Goal: Use online tool/utility: Use online tool/utility

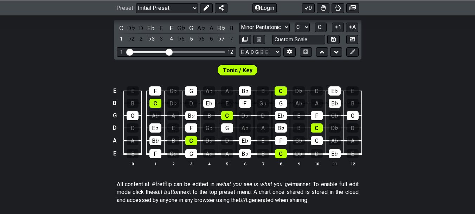
scroll to position [141, 0]
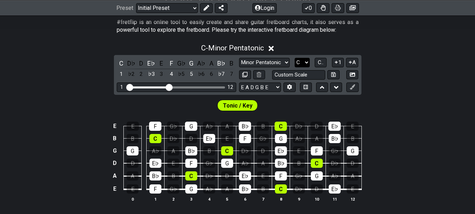
click at [300, 64] on select "A♭ A A♯ B♭ B C C♯ D♭ D D♯ E♭ E F F♯ G♭ G G♯" at bounding box center [302, 63] width 15 height 10
click at [304, 66] on select "A♭ A A♯ B♭ B C C♯ D♭ D D♯ E♭ E F F♯ G♭ G G♯" at bounding box center [302, 63] width 15 height 10
click at [295, 58] on select "A♭ A A♯ B♭ B C C♯ D♭ D D♯ E♭ E F F♯ G♭ G G♯" at bounding box center [302, 63] width 15 height 10
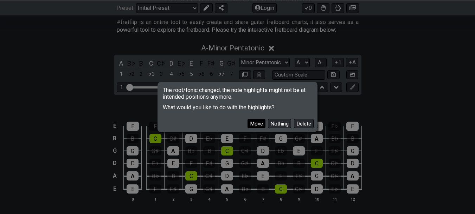
click at [260, 123] on button "Move" at bounding box center [257, 124] width 18 height 10
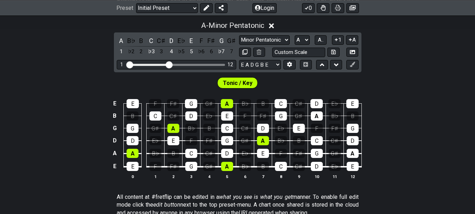
scroll to position [176, 0]
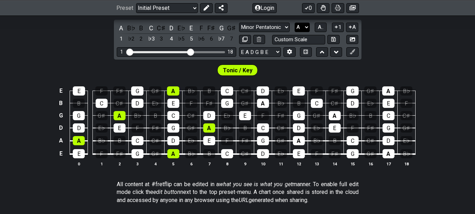
click at [298, 27] on select "A♭ A A♯ B♭ B C C♯ D♭ D D♯ E♭ E F F♯ G♭ G G♯" at bounding box center [302, 28] width 15 height 10
click at [295, 23] on select "A♭ A A♯ B♭ B C C♯ D♭ D D♯ E♭ E F F♯ G♭ G G♯" at bounding box center [302, 28] width 15 height 10
click at [302, 27] on select "A♭ A A♯ B♭ B C C♯ D♭ D D♯ E♭ E F F♯ G♭ G G♯" at bounding box center [302, 28] width 15 height 10
click at [295, 23] on select "A♭ A A♯ B♭ B C C♯ D♭ D D♯ E♭ E F F♯ G♭ G G♯" at bounding box center [302, 28] width 15 height 10
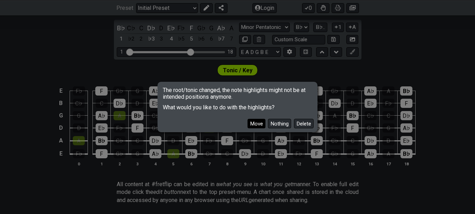
click at [252, 124] on button "Move" at bounding box center [257, 124] width 18 height 10
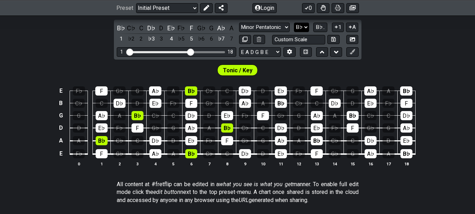
click at [304, 26] on select "A♭ A A♯ B♭ B C C♯ D♭ D D♯ E♭ E F F♯ G♭ G G♯" at bounding box center [301, 28] width 15 height 10
select select "A"
click at [295, 23] on select "A♭ A A♯ B♭ B C C♯ D♭ D D♯ E♭ E F F♯ G♭ G G♯" at bounding box center [301, 28] width 15 height 10
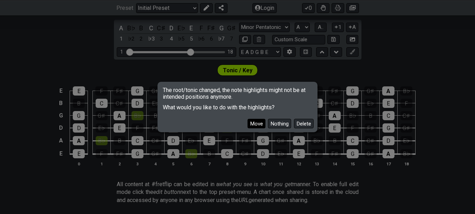
click at [261, 122] on button "Move" at bounding box center [257, 124] width 18 height 10
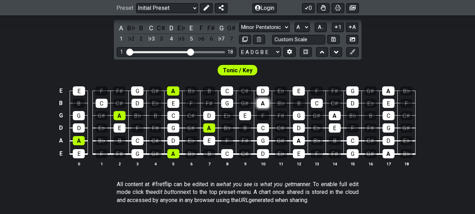
click at [261, 102] on div "A" at bounding box center [263, 103] width 12 height 9
click at [264, 103] on div "A" at bounding box center [263, 103] width 12 height 9
click at [262, 106] on div "A" at bounding box center [263, 103] width 12 height 9
click at [263, 104] on div "A" at bounding box center [263, 103] width 12 height 9
click at [246, 74] on span "Tonic / Key" at bounding box center [238, 70] width 30 height 10
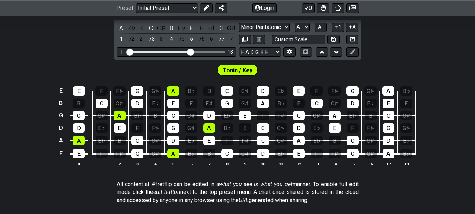
click at [239, 75] on div "Tonic / Key" at bounding box center [237, 69] width 40 height 11
click at [237, 70] on span "Tonic / Key" at bounding box center [238, 70] width 30 height 10
click at [237, 67] on span "Tonic / Key" at bounding box center [238, 70] width 30 height 10
click at [239, 64] on div "Tonic / Key" at bounding box center [237, 69] width 40 height 11
click at [102, 155] on div "F" at bounding box center [102, 153] width 12 height 9
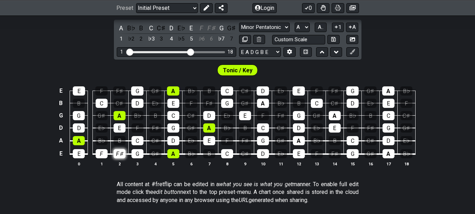
click at [120, 157] on div "F♯" at bounding box center [120, 153] width 12 height 9
click at [156, 156] on div "G♯" at bounding box center [156, 153] width 12 height 9
click at [150, 141] on div "C♯" at bounding box center [156, 140] width 12 height 9
click at [119, 141] on div "B" at bounding box center [120, 140] width 12 height 9
click at [98, 142] on div "B♭" at bounding box center [102, 140] width 12 height 9
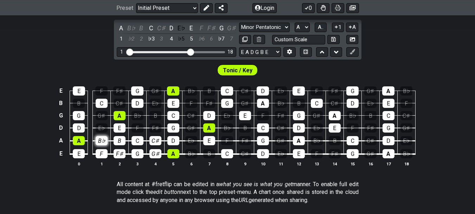
click at [100, 130] on div "E♭" at bounding box center [102, 127] width 12 height 9
click at [138, 131] on div "F" at bounding box center [138, 127] width 12 height 9
click at [153, 130] on div "F♯" at bounding box center [156, 127] width 12 height 9
click at [153, 116] on div "B" at bounding box center [156, 115] width 12 height 9
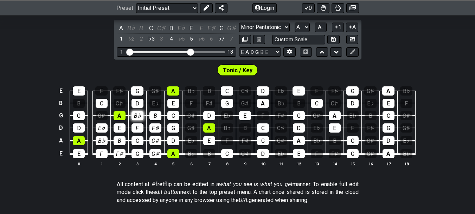
click at [132, 118] on div "B♭" at bounding box center [138, 115] width 12 height 9
click at [98, 116] on div "G♯" at bounding box center [102, 115] width 12 height 9
click at [125, 102] on div "C♯" at bounding box center [120, 103] width 12 height 9
click at [96, 92] on div "F" at bounding box center [101, 90] width 12 height 9
click at [119, 118] on div "A" at bounding box center [120, 115] width 12 height 9
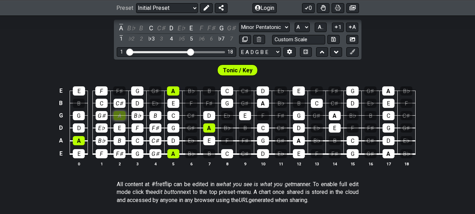
click at [120, 114] on div "A" at bounding box center [120, 115] width 12 height 9
click at [157, 104] on div "E♭" at bounding box center [156, 103] width 12 height 9
click at [155, 89] on div "G♯" at bounding box center [155, 90] width 12 height 9
click at [121, 91] on div "F♯" at bounding box center [119, 90] width 12 height 9
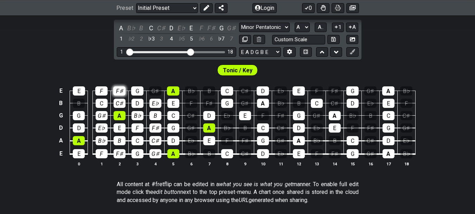
click at [77, 103] on div "B" at bounding box center [79, 103] width 12 height 9
click at [155, 90] on div "G♯" at bounding box center [155, 90] width 12 height 9
click at [192, 87] on div "B♭" at bounding box center [191, 90] width 12 height 9
click at [196, 103] on div "F" at bounding box center [191, 103] width 12 height 9
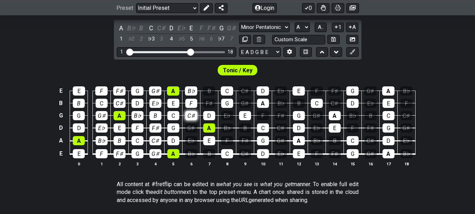
click at [196, 120] on div "C♯" at bounding box center [191, 115] width 12 height 9
click at [192, 139] on div "E♭" at bounding box center [191, 140] width 12 height 9
click at [190, 155] on div "B♭" at bounding box center [191, 153] width 12 height 9
click at [209, 154] on div "B" at bounding box center [209, 153] width 12 height 9
click at [189, 128] on div "G♯" at bounding box center [191, 127] width 12 height 9
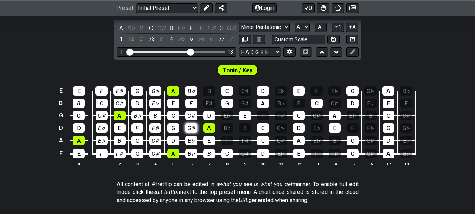
click at [208, 100] on div "F♯" at bounding box center [209, 103] width 12 height 9
click at [208, 88] on div "B" at bounding box center [209, 90] width 12 height 9
click at [227, 115] on div "E♭" at bounding box center [227, 115] width 12 height 9
click at [227, 128] on div "B♭" at bounding box center [227, 127] width 12 height 9
click at [227, 141] on div "F" at bounding box center [227, 140] width 12 height 9
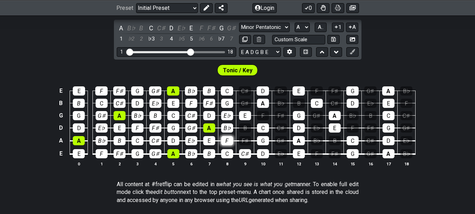
click at [245, 156] on div "C♯" at bounding box center [245, 153] width 12 height 9
click at [245, 136] on div "F♯" at bounding box center [245, 140] width 12 height 9
click at [245, 128] on div "B" at bounding box center [245, 127] width 12 height 9
click at [245, 102] on div "G♯" at bounding box center [245, 103] width 12 height 9
click at [245, 90] on div "C♯" at bounding box center [245, 90] width 12 height 9
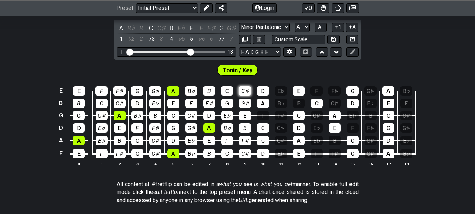
click at [261, 118] on div "F" at bounding box center [263, 115] width 12 height 9
click at [281, 112] on div "F♯" at bounding box center [281, 115] width 12 height 9
click at [278, 100] on div "B♭" at bounding box center [281, 103] width 12 height 9
click at [281, 87] on div "E♭" at bounding box center [281, 90] width 12 height 9
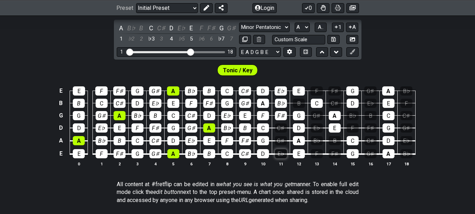
click at [280, 155] on div "E♭" at bounding box center [281, 153] width 12 height 9
click at [278, 139] on div "G♯" at bounding box center [281, 140] width 12 height 9
click at [281, 127] on div "C♯" at bounding box center [281, 127] width 12 height 9
click at [299, 100] on div "B" at bounding box center [299, 103] width 12 height 9
click at [318, 153] on div "F" at bounding box center [317, 153] width 12 height 9
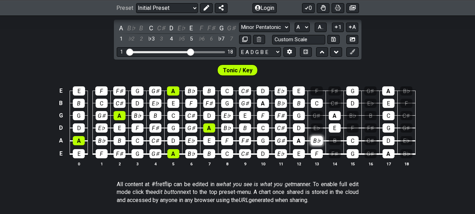
click at [317, 139] on div "B♭" at bounding box center [317, 140] width 12 height 9
click at [314, 126] on div "E♭" at bounding box center [317, 127] width 12 height 9
click at [314, 116] on div "G♯" at bounding box center [317, 115] width 12 height 9
click at [317, 90] on div "F" at bounding box center [317, 90] width 12 height 9
click at [335, 89] on div "F♯" at bounding box center [335, 90] width 12 height 9
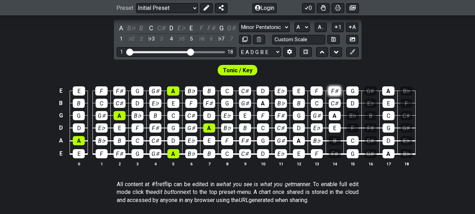
click at [335, 105] on div "C♯" at bounding box center [335, 103] width 12 height 9
click at [331, 140] on div "B" at bounding box center [335, 140] width 12 height 9
click at [329, 155] on div "F♯" at bounding box center [335, 153] width 12 height 9
click at [354, 129] on div "F" at bounding box center [353, 127] width 12 height 9
click at [351, 115] on div "B♭" at bounding box center [353, 115] width 12 height 9
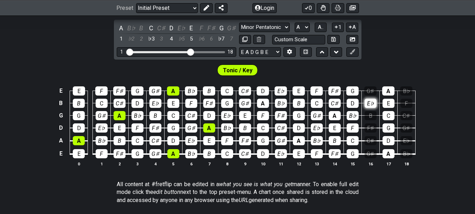
click at [366, 105] on div "E♭" at bounding box center [371, 103] width 12 height 9
click at [366, 127] on div "F♯" at bounding box center [371, 127] width 12 height 9
click at [369, 143] on div "C♯" at bounding box center [371, 140] width 12 height 9
click at [371, 155] on div "G♯" at bounding box center [371, 153] width 12 height 9
click at [408, 151] on div "B♭" at bounding box center [407, 153] width 12 height 9
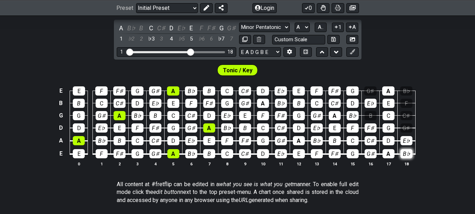
click at [405, 138] on div "E♭" at bounding box center [407, 140] width 12 height 9
click at [404, 114] on div "C♯" at bounding box center [407, 115] width 12 height 9
click at [406, 92] on div "B♭" at bounding box center [407, 90] width 12 height 9
click at [408, 87] on div "B♭" at bounding box center [407, 90] width 12 height 9
click at [370, 87] on div "G♯" at bounding box center [371, 90] width 12 height 9
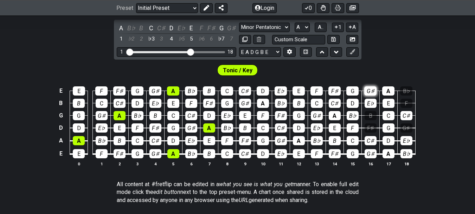
click at [368, 126] on div "F♯" at bounding box center [371, 127] width 12 height 9
click at [407, 105] on div "F" at bounding box center [407, 103] width 12 height 9
click at [408, 88] on div "B♭" at bounding box center [407, 90] width 12 height 9
click at [405, 127] on div "G♯" at bounding box center [407, 127] width 12 height 9
click at [370, 128] on div "F♯" at bounding box center [371, 127] width 12 height 9
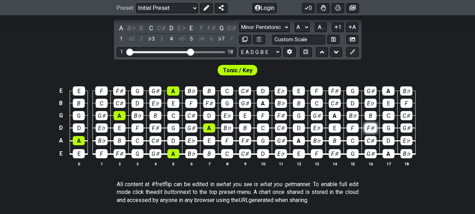
click at [371, 115] on div "B" at bounding box center [371, 115] width 12 height 9
click at [203, 127] on div "A" at bounding box center [209, 127] width 12 height 9
click at [208, 131] on div "A" at bounding box center [209, 127] width 12 height 9
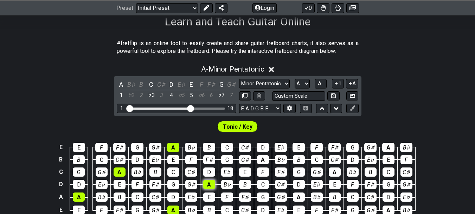
scroll to position [121, 0]
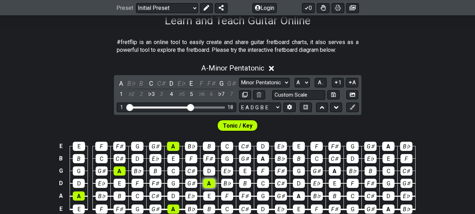
click at [38, 140] on div "E E F F♯ G G♯ A B♭ B C C♯ D E♭ E F F♯ G G♯ A B♭ B B C C♯ D E♭ E F F♯ G G♯ A B♭ …" at bounding box center [237, 181] width 475 height 99
click at [351, 82] on icon at bounding box center [350, 82] width 3 height 3
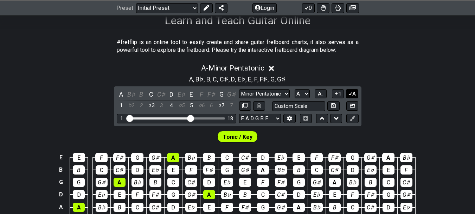
click at [355, 90] on button "A" at bounding box center [352, 94] width 12 height 10
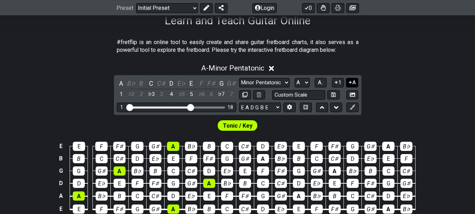
click at [351, 82] on icon at bounding box center [350, 82] width 3 height 3
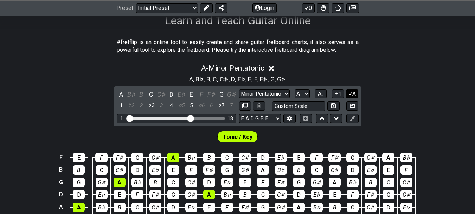
click at [352, 92] on icon at bounding box center [350, 93] width 7 height 5
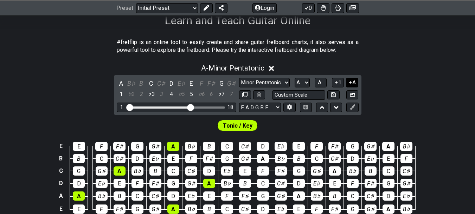
click at [355, 83] on button "A" at bounding box center [352, 83] width 12 height 10
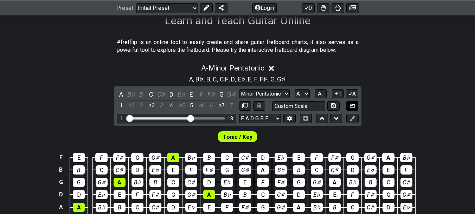
click at [352, 103] on icon at bounding box center [352, 105] width 5 height 5
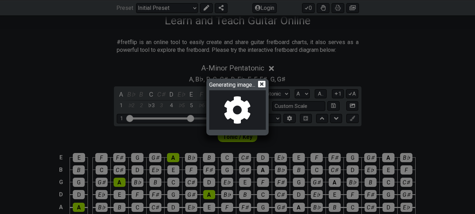
click at [261, 83] on icon at bounding box center [261, 83] width 7 height 7
